Goal: Information Seeking & Learning: Check status

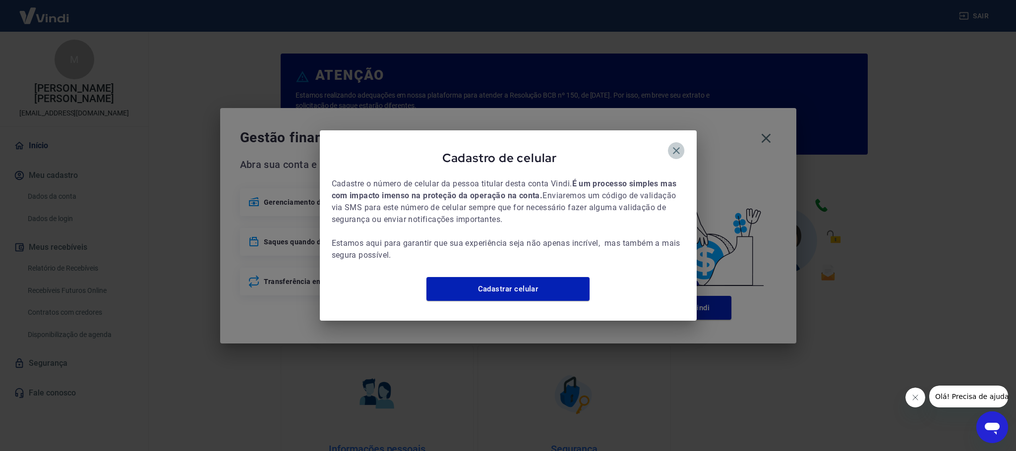
click at [682, 142] on button "button" at bounding box center [676, 150] width 17 height 17
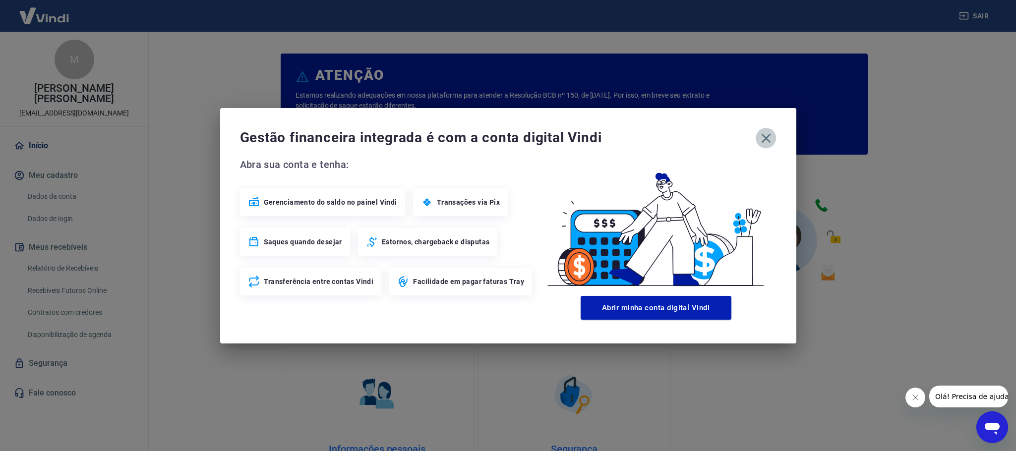
click at [762, 134] on icon "button" at bounding box center [766, 138] width 16 height 16
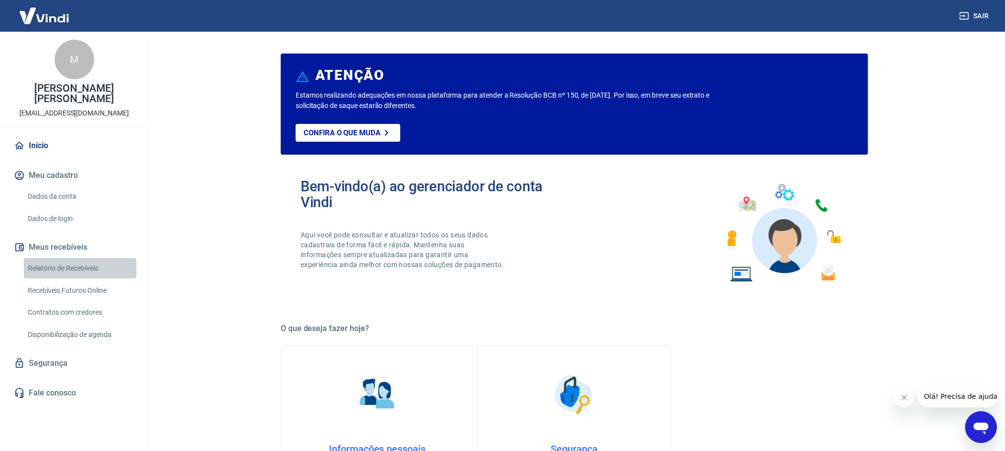
click at [79, 267] on link "Relatório de Recebíveis" at bounding box center [80, 268] width 113 height 20
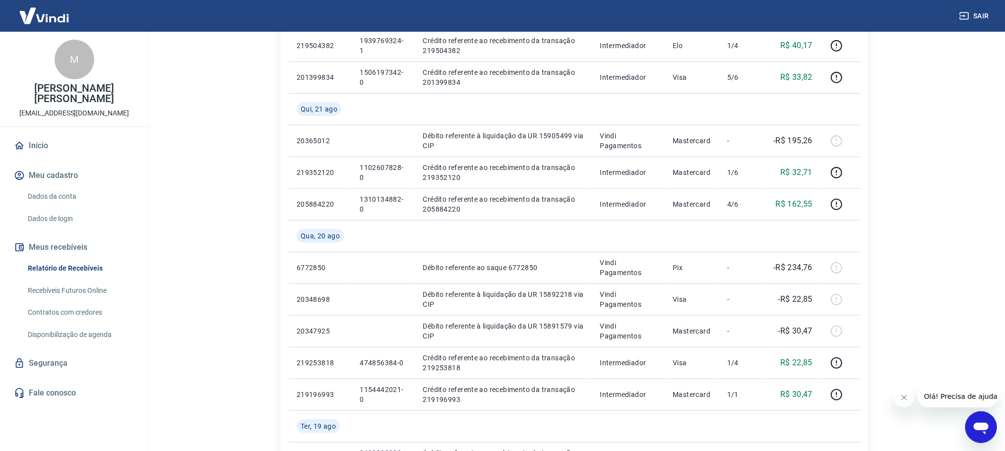
scroll to position [298, 0]
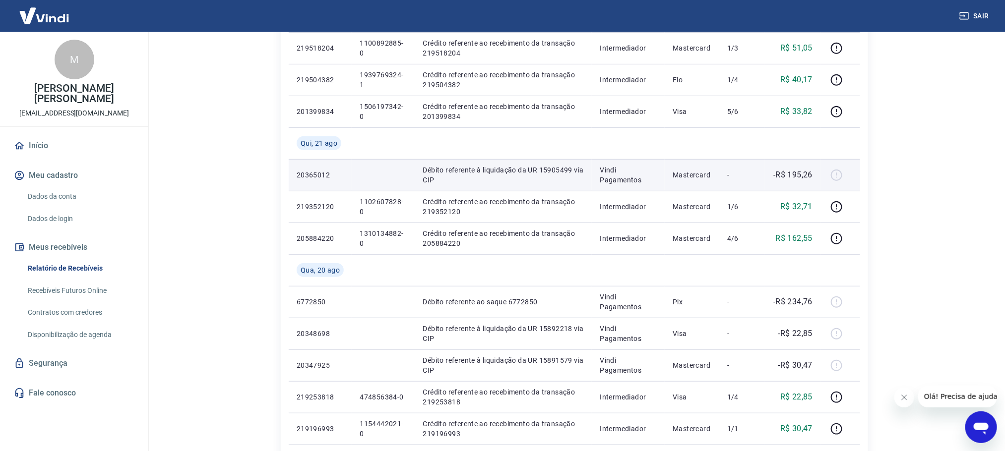
click at [727, 184] on td "-" at bounding box center [741, 175] width 45 height 32
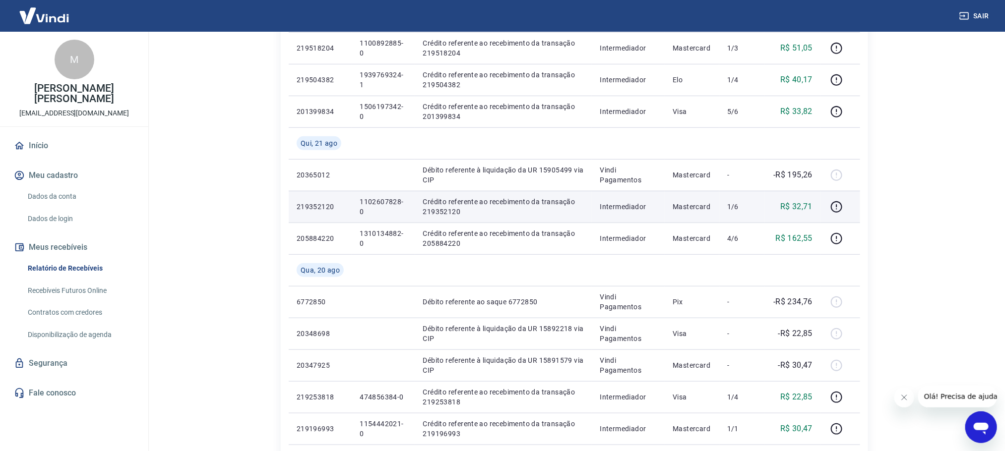
click at [377, 201] on p "1102607828-0" at bounding box center [383, 207] width 47 height 20
copy p "1102607828-0"
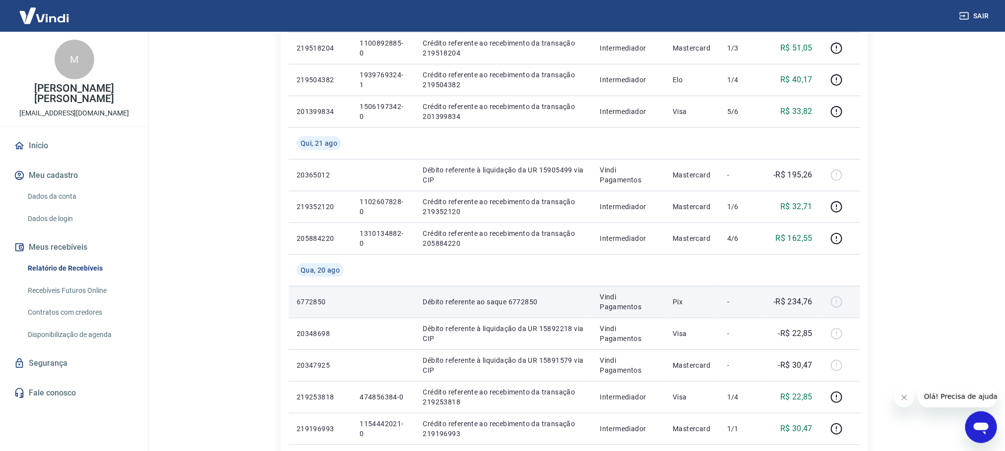
click at [635, 298] on p "Vindi Pagamentos" at bounding box center [628, 302] width 57 height 20
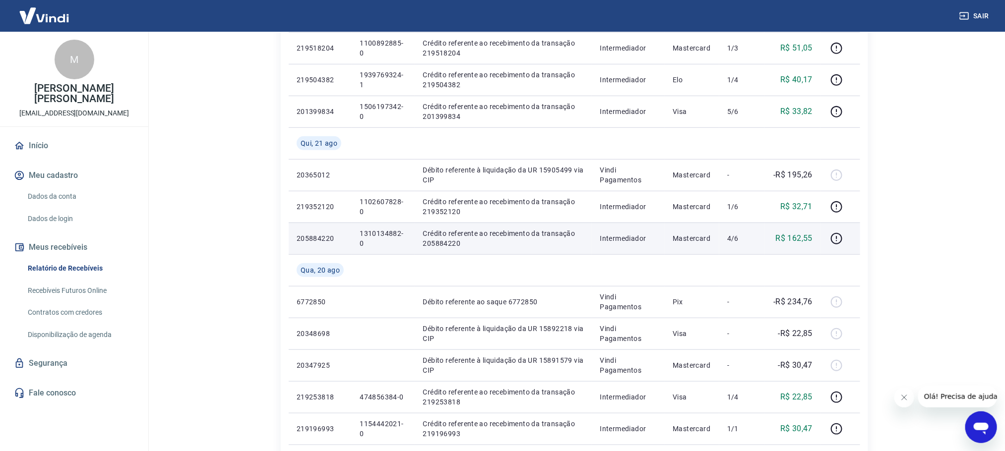
click at [378, 234] on p "1310134882-0" at bounding box center [383, 239] width 47 height 20
copy p "1310134882-0"
